Goal: Task Accomplishment & Management: Use online tool/utility

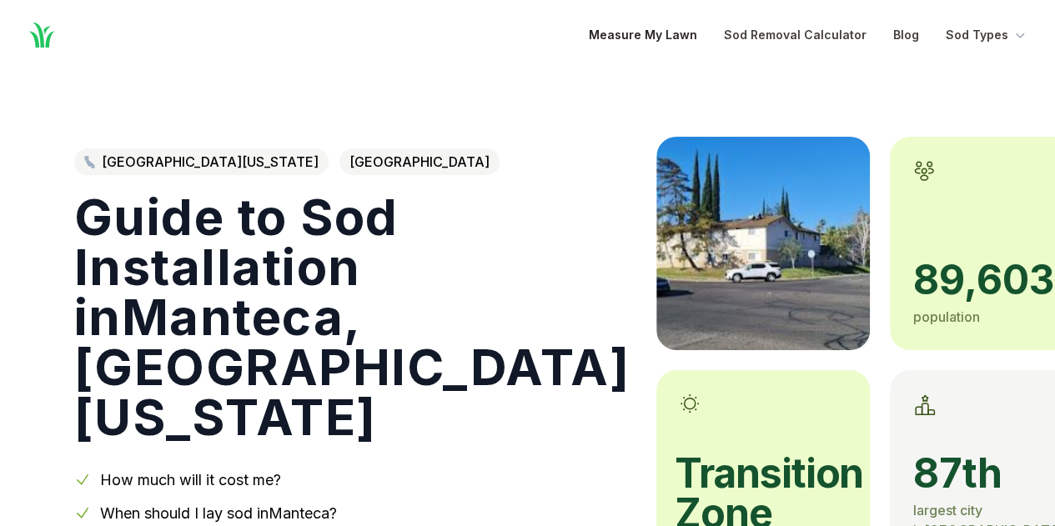
click at [662, 34] on link "Measure My Lawn" at bounding box center [643, 35] width 108 height 20
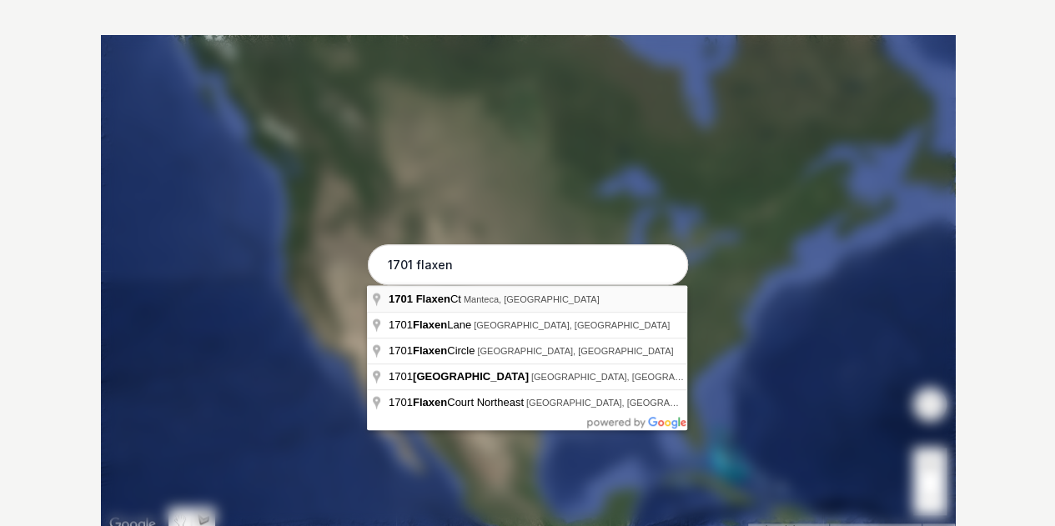
type input "[STREET_ADDRESS]"
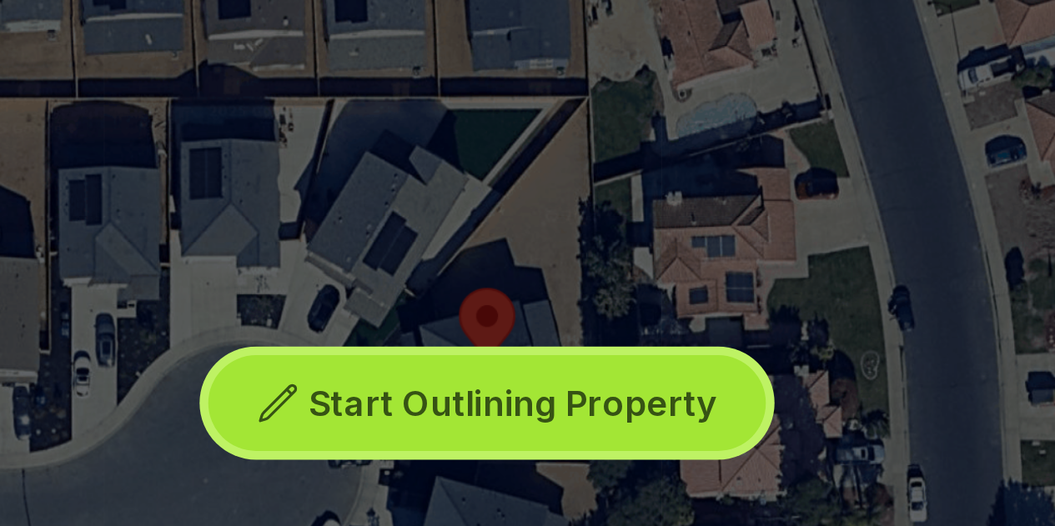
click at [516, 298] on span "Start Outlining Property" at bounding box center [538, 298] width 156 height 17
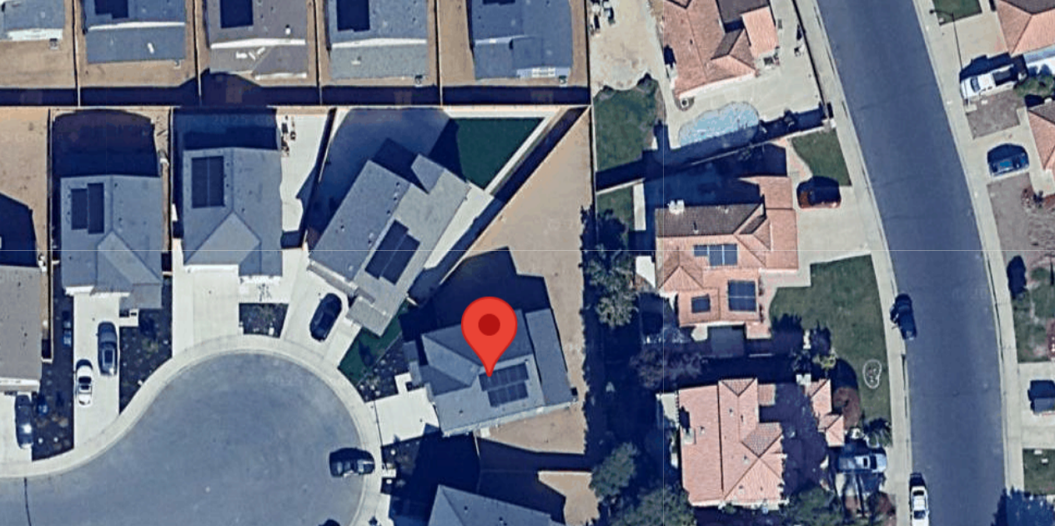
click at [506, 258] on div at bounding box center [528, 285] width 854 height 501
click at [506, 255] on div at bounding box center [528, 285] width 854 height 501
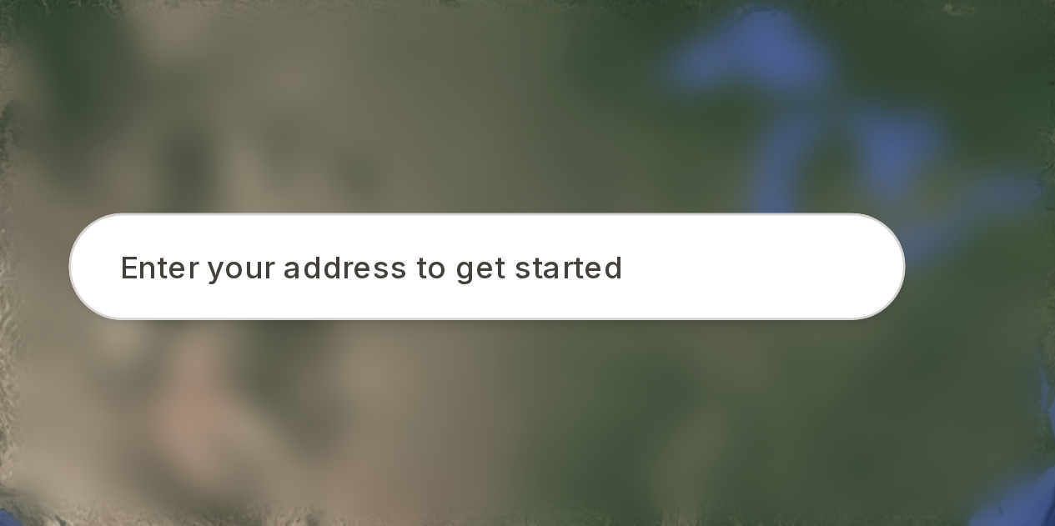
scroll to position [490, 0]
click at [435, 105] on input "text" at bounding box center [528, 103] width 320 height 42
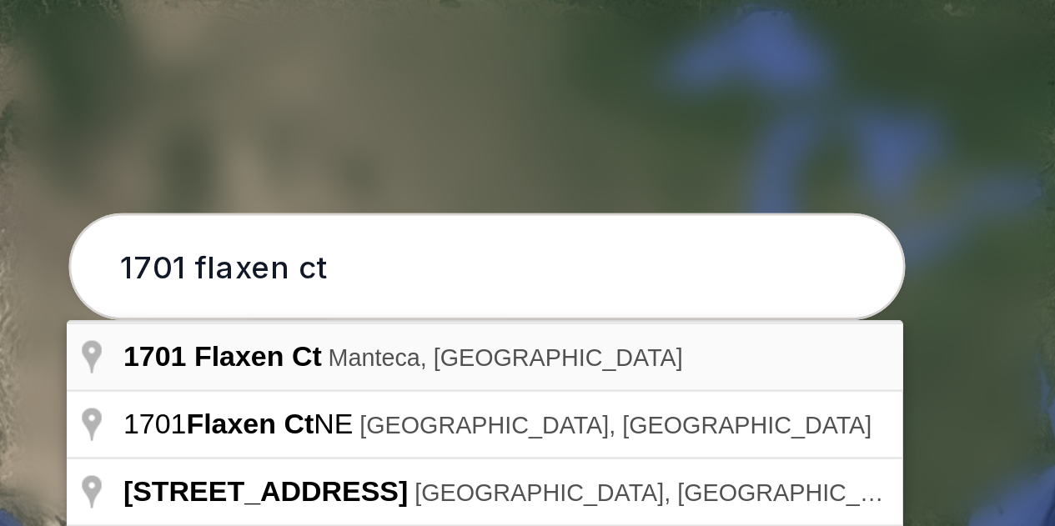
type input "[STREET_ADDRESS]"
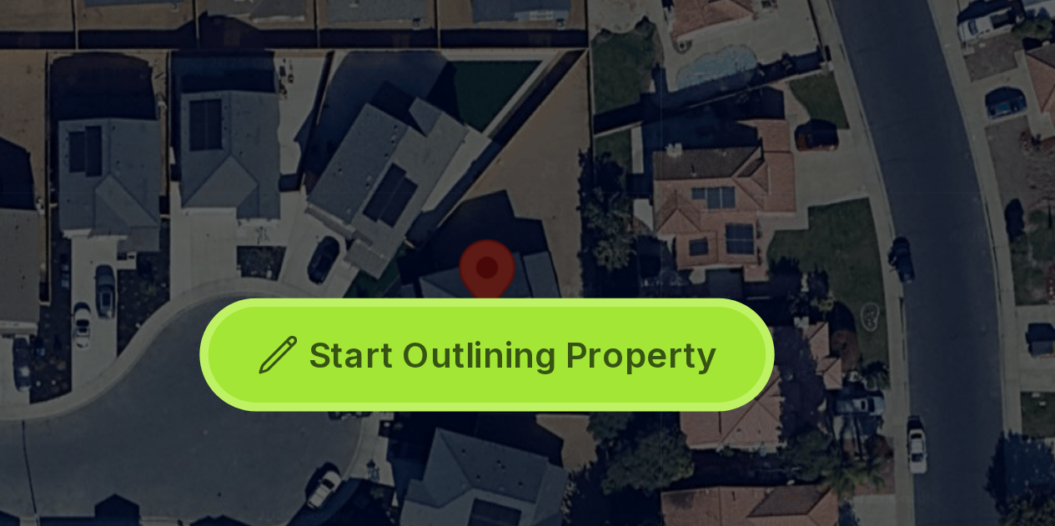
click at [524, 138] on span "Start Outlining Property" at bounding box center [538, 136] width 156 height 17
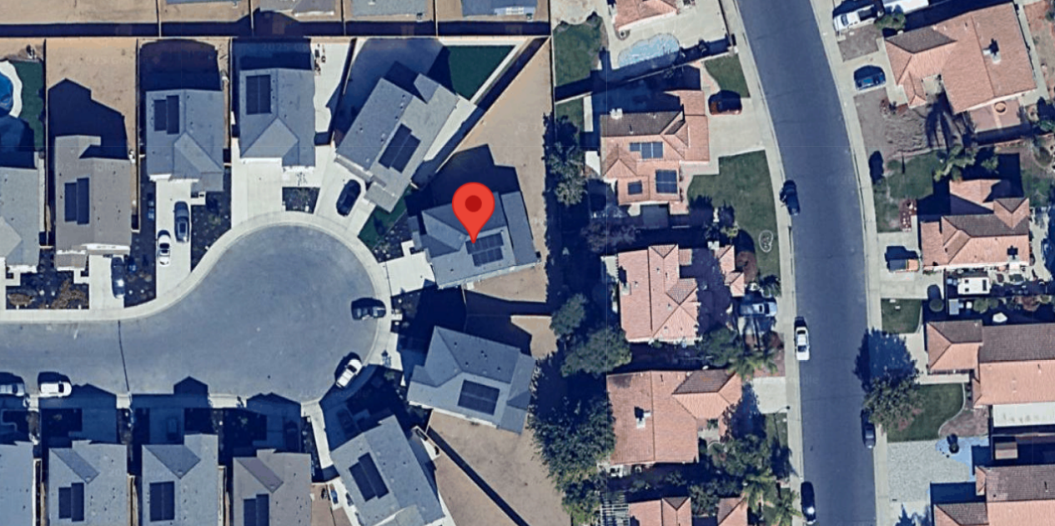
click at [505, 89] on div at bounding box center [528, 122] width 854 height 501
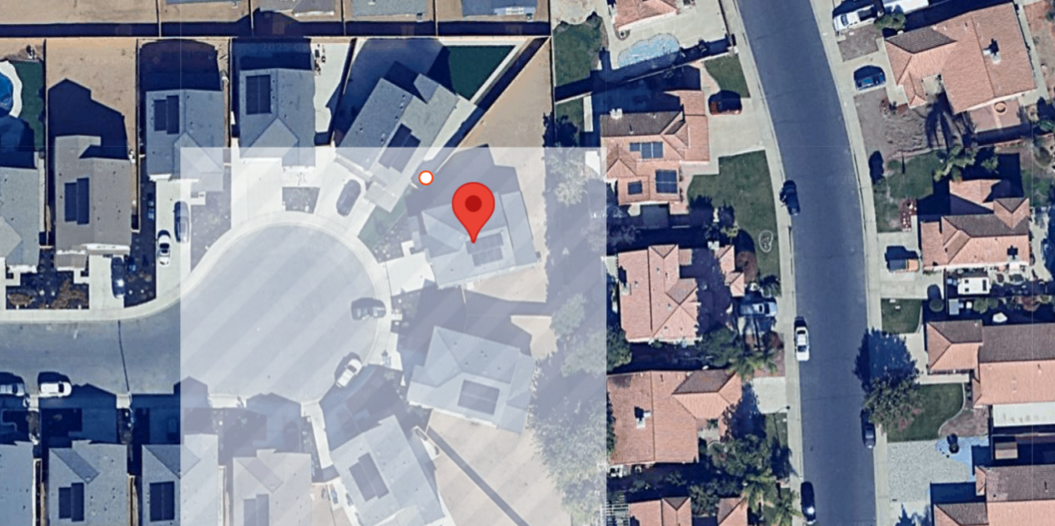
click at [509, 103] on div at bounding box center [528, 122] width 854 height 501
click at [570, 89] on div at bounding box center [528, 122] width 854 height 501
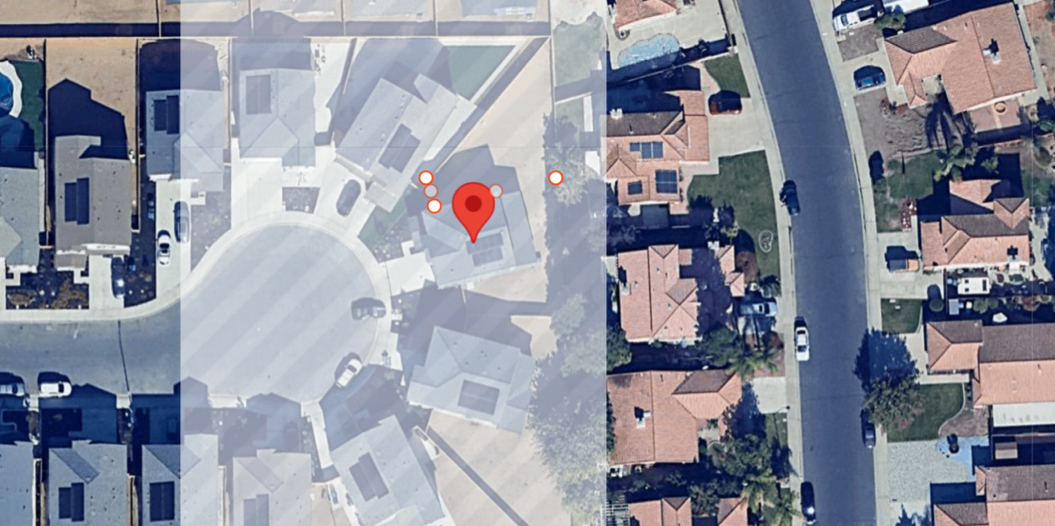
click at [567, 18] on div at bounding box center [528, 122] width 854 height 501
click at [506, 90] on div at bounding box center [528, 122] width 854 height 501
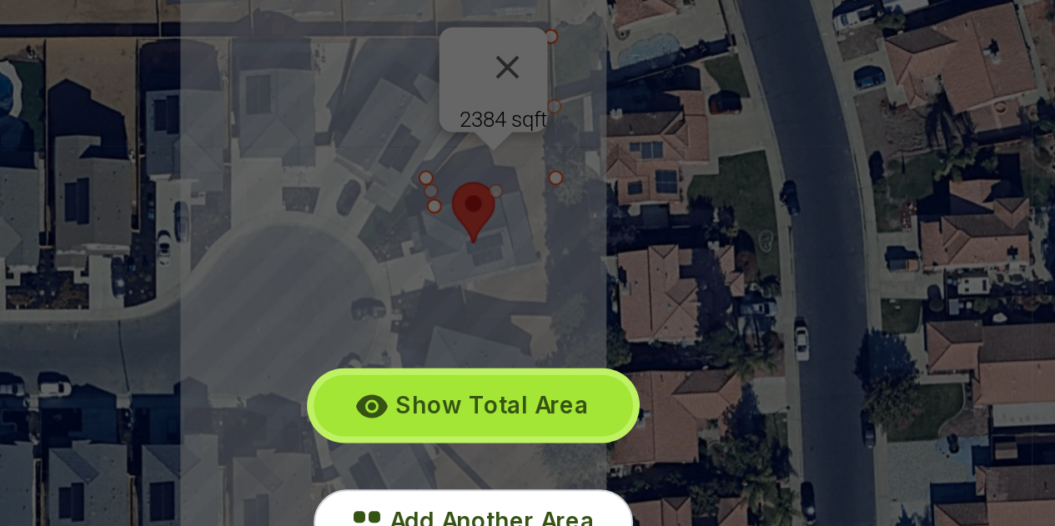
click at [536, 203] on span "Show Total Area" at bounding box center [538, 203] width 98 height 14
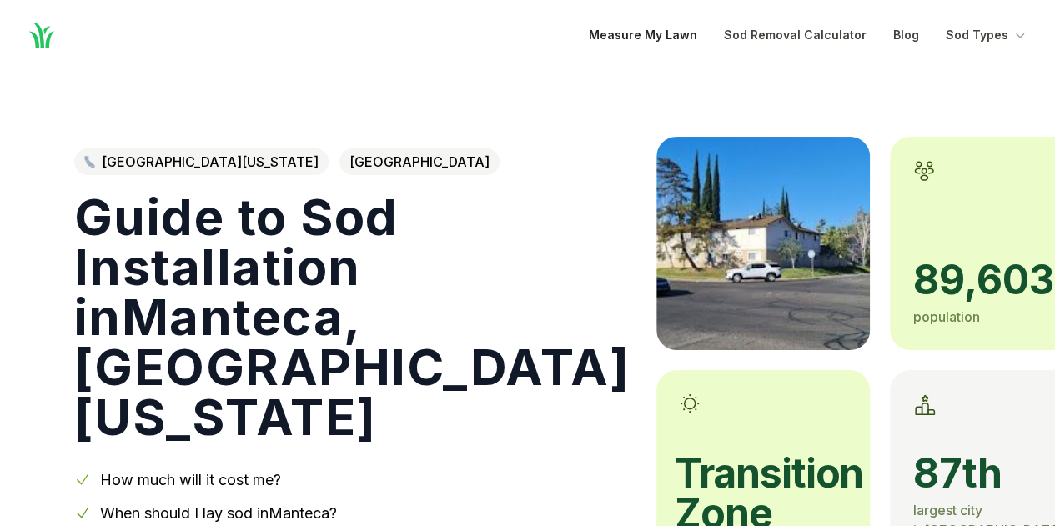
click at [642, 42] on link "Measure My Lawn" at bounding box center [643, 35] width 108 height 20
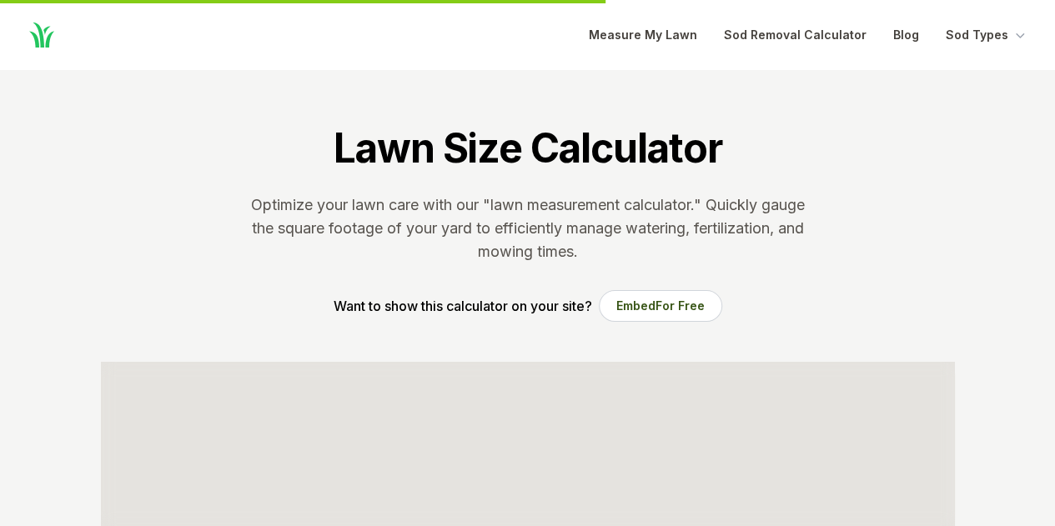
scroll to position [327, 0]
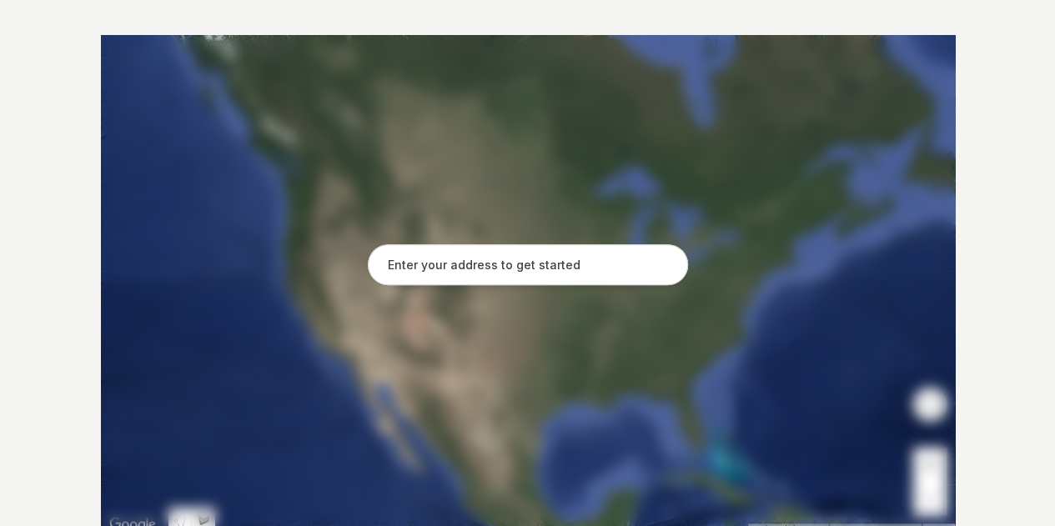
click at [402, 261] on input "text" at bounding box center [528, 265] width 320 height 42
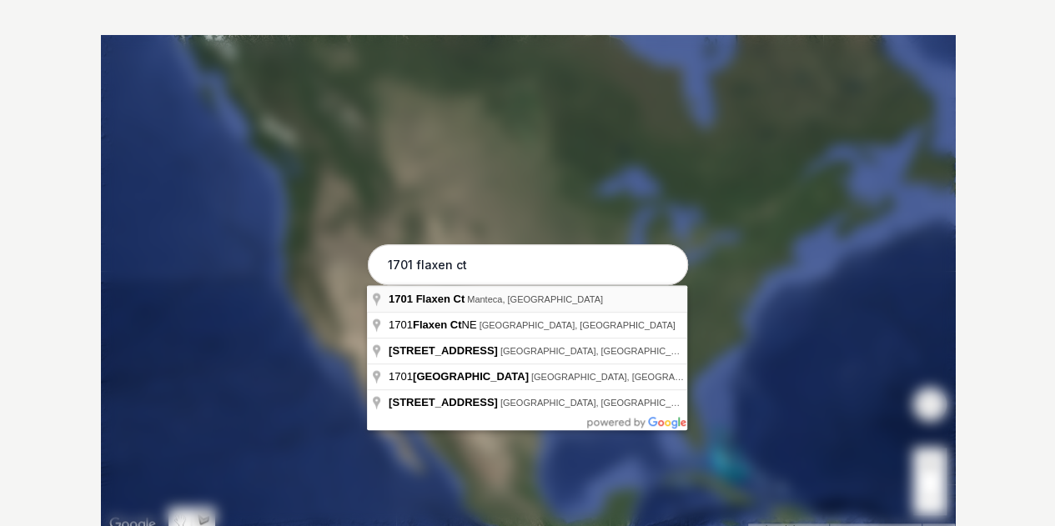
type input "[STREET_ADDRESS]"
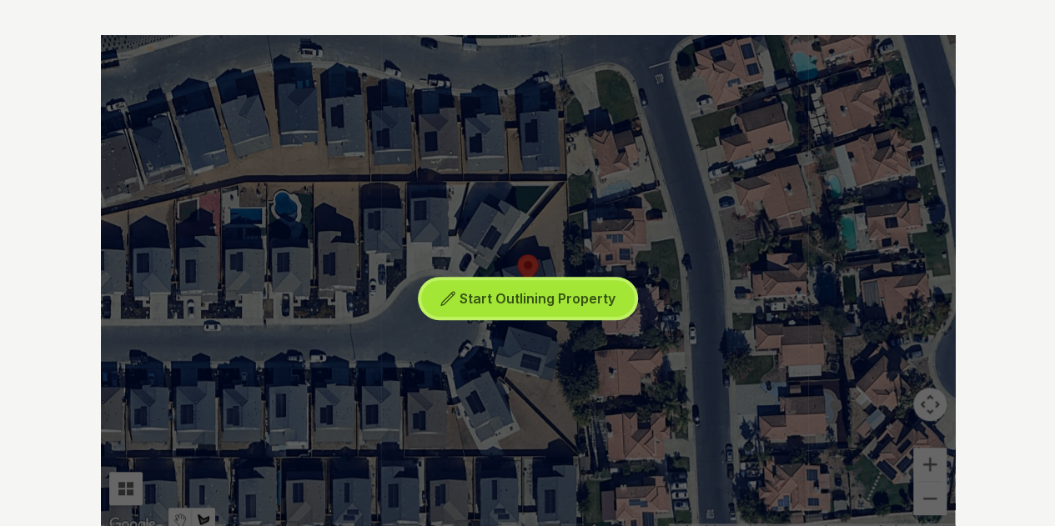
click at [521, 300] on span "Start Outlining Property" at bounding box center [538, 298] width 156 height 17
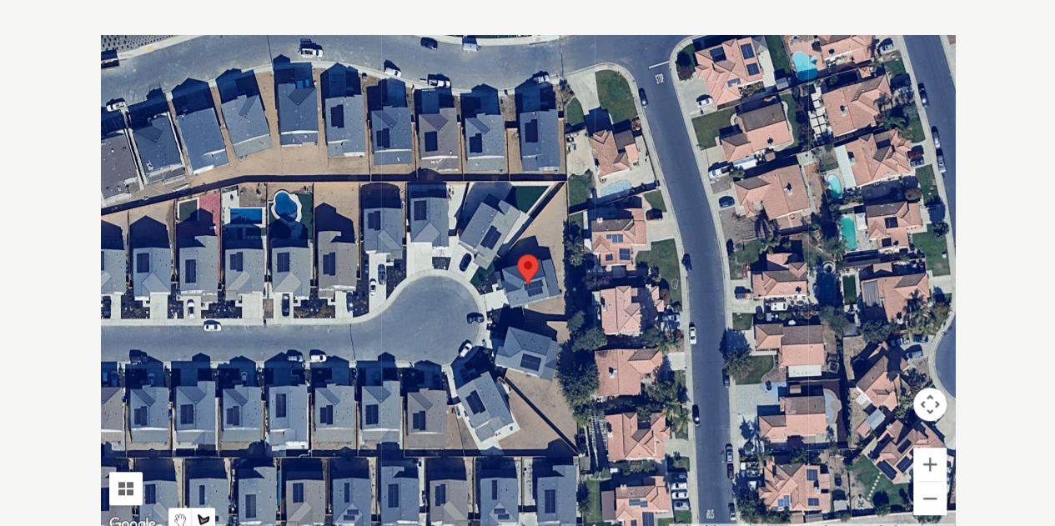
click at [506, 252] on div at bounding box center [528, 285] width 854 height 501
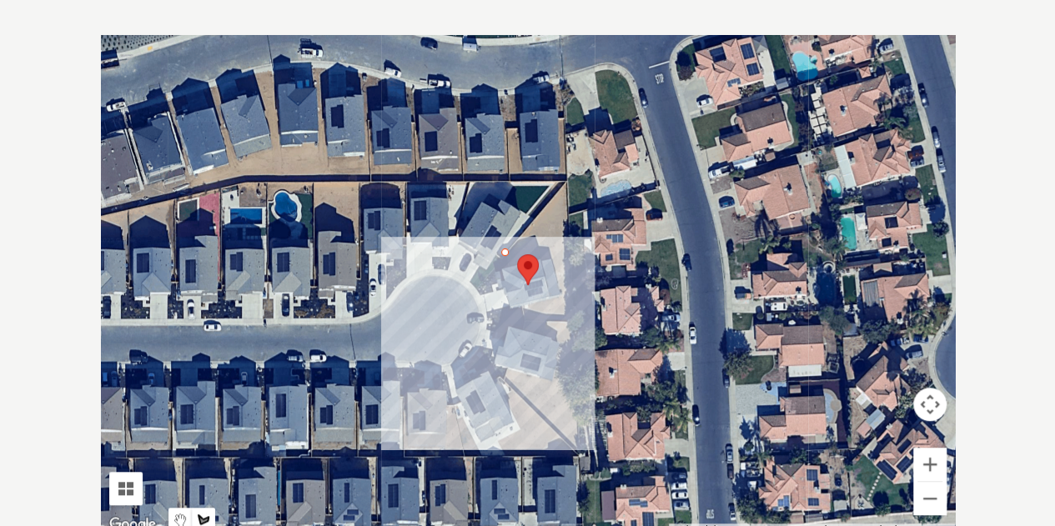
click at [509, 264] on div at bounding box center [528, 285] width 854 height 501
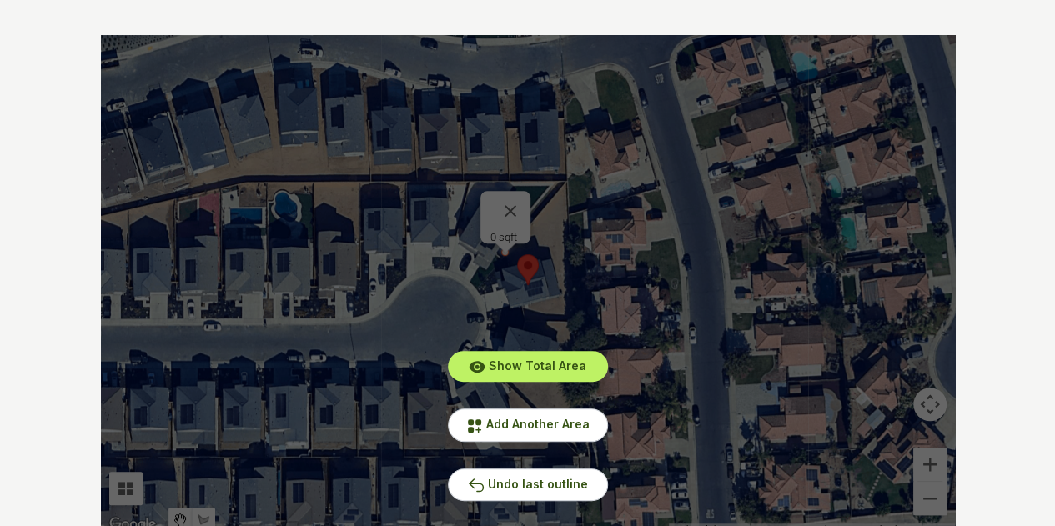
click at [511, 199] on div "Show Total Area Add Another Area Undo last outline" at bounding box center [528, 285] width 854 height 501
click at [521, 478] on span "Undo last outline" at bounding box center [538, 484] width 100 height 14
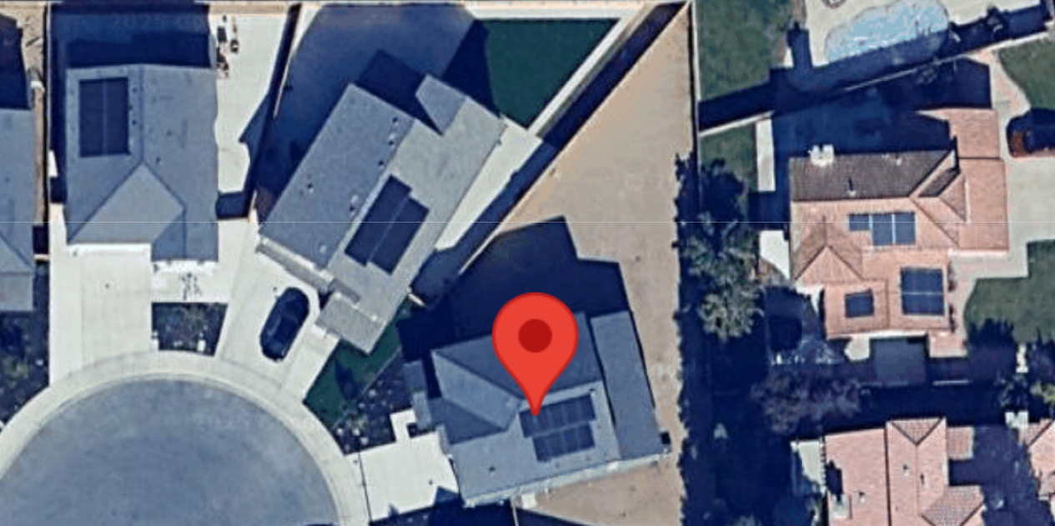
click at [506, 252] on div at bounding box center [528, 285] width 854 height 501
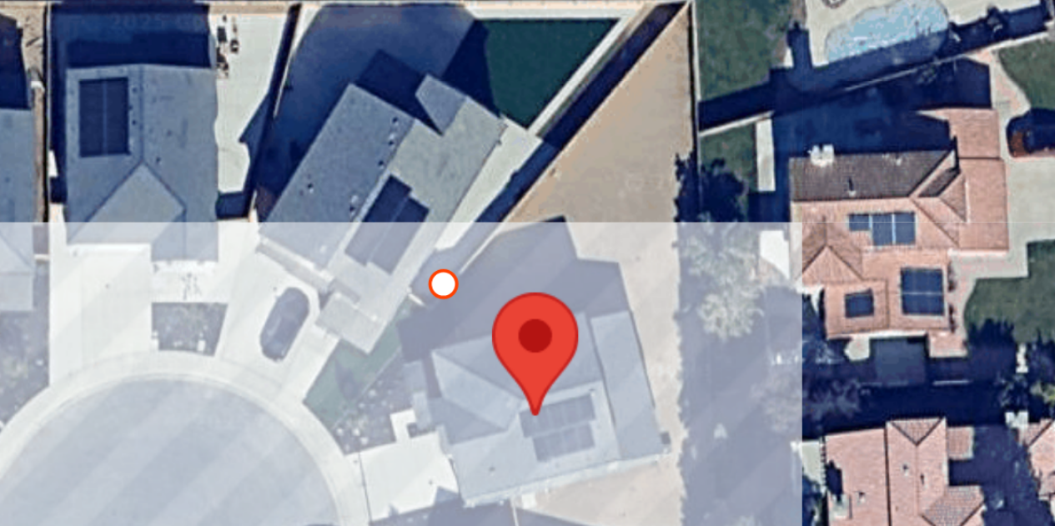
click at [508, 265] on div at bounding box center [528, 285] width 854 height 501
click at [571, 250] on div at bounding box center [528, 285] width 854 height 501
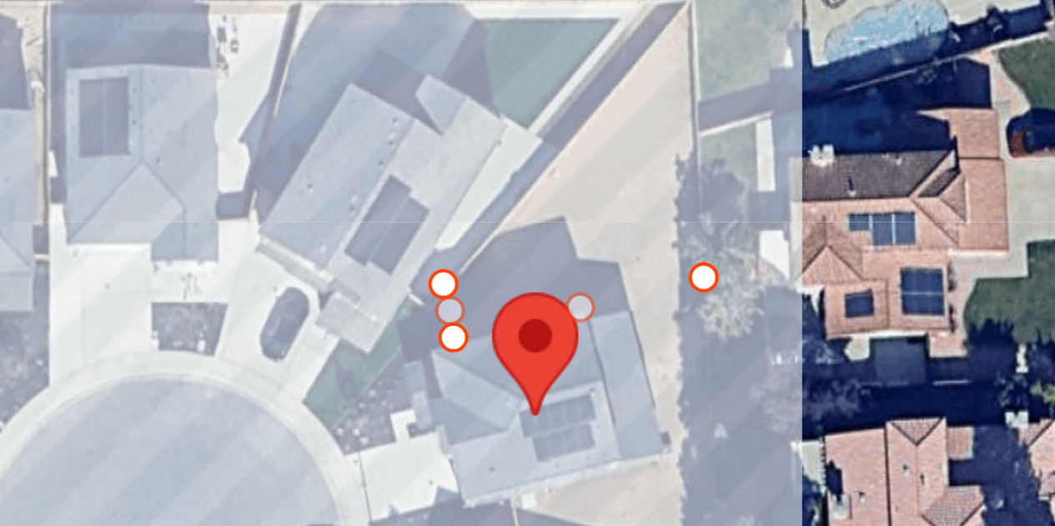
click at [567, 182] on div at bounding box center [528, 285] width 854 height 501
click at [506, 252] on div at bounding box center [528, 285] width 854 height 501
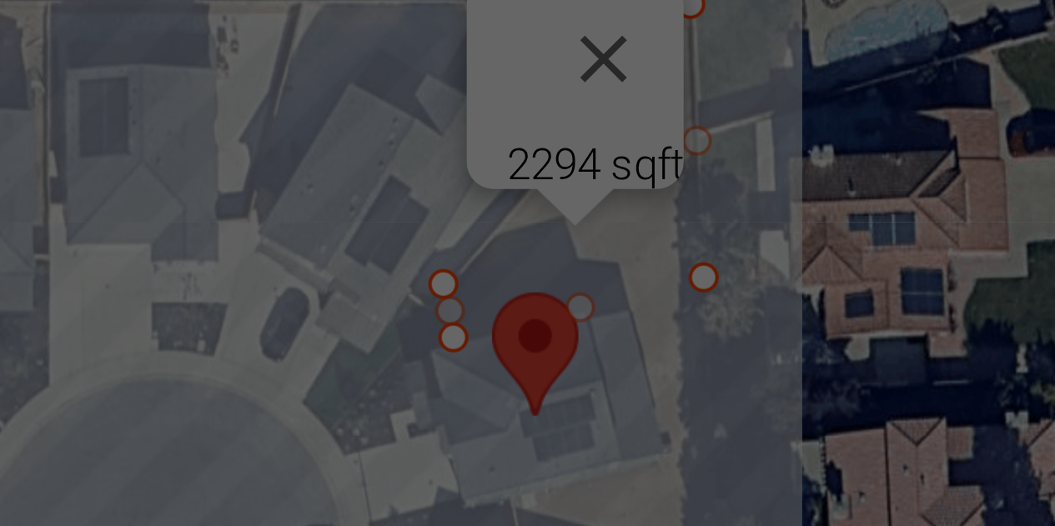
click at [553, 184] on div "Show Total Area Add Another Area Undo last outline" at bounding box center [528, 285] width 854 height 501
